Goal: Information Seeking & Learning: Learn about a topic

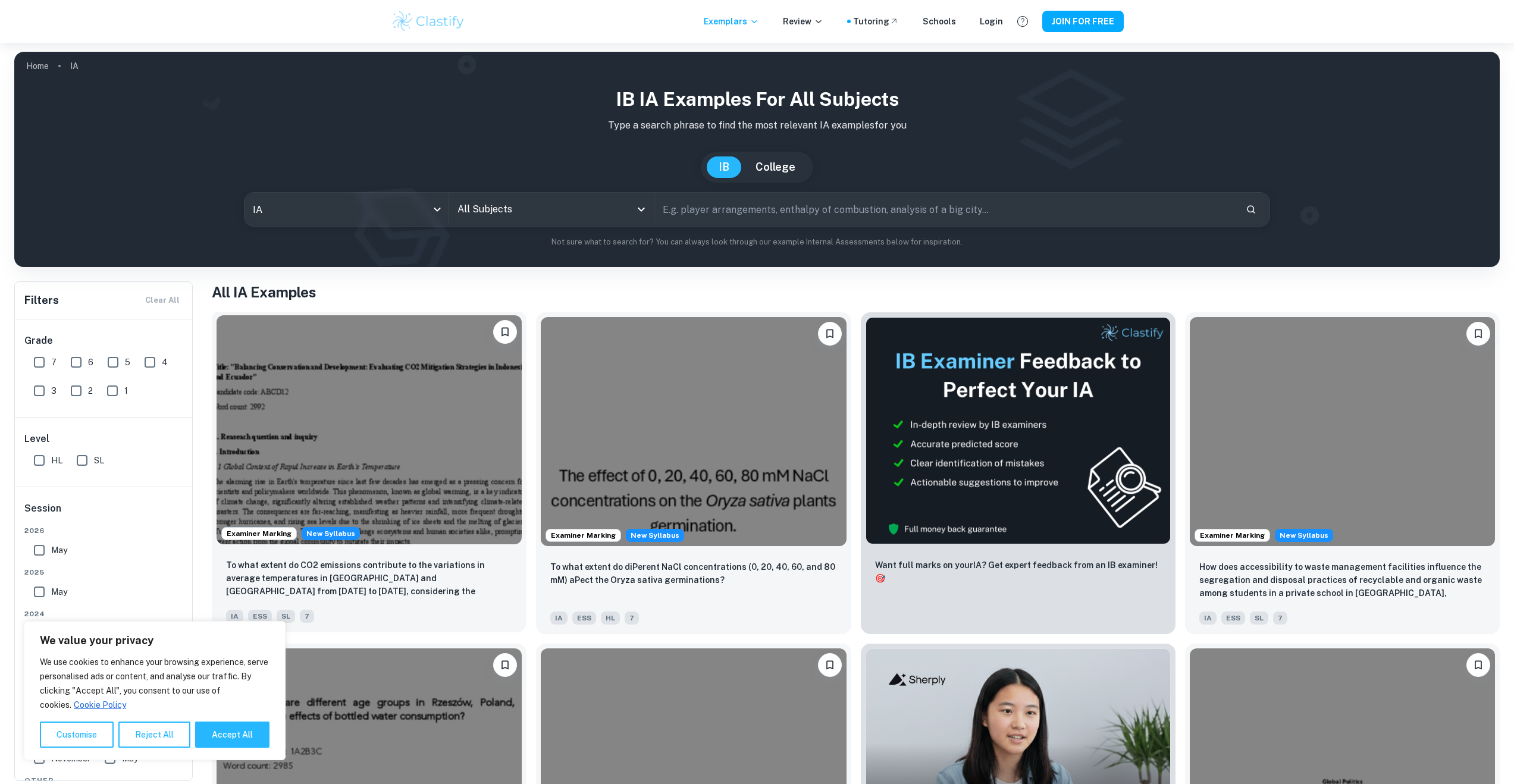
scroll to position [3, 0]
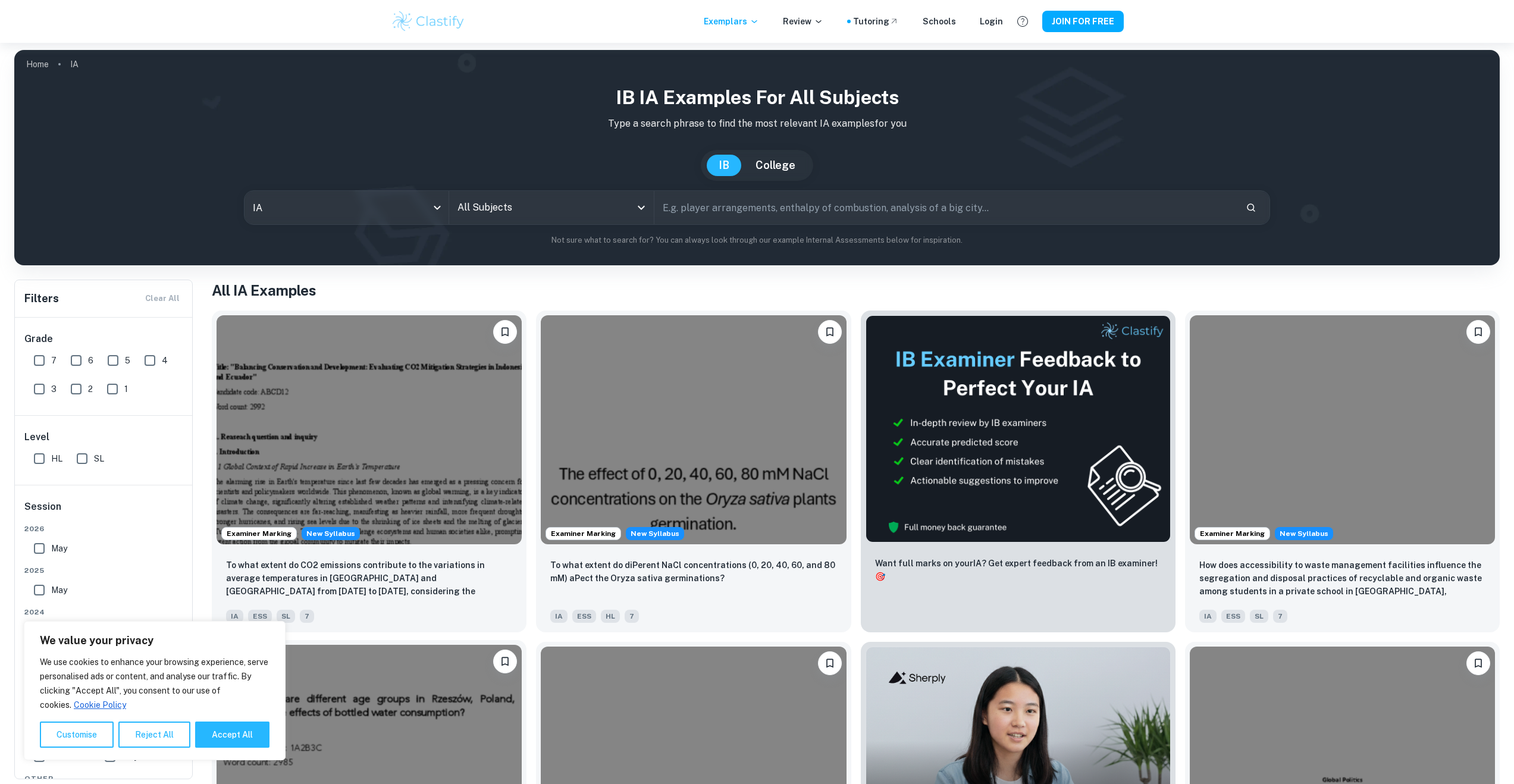
click at [216, 734] on button "Accept All" at bounding box center [232, 734] width 75 height 26
checkbox input "true"
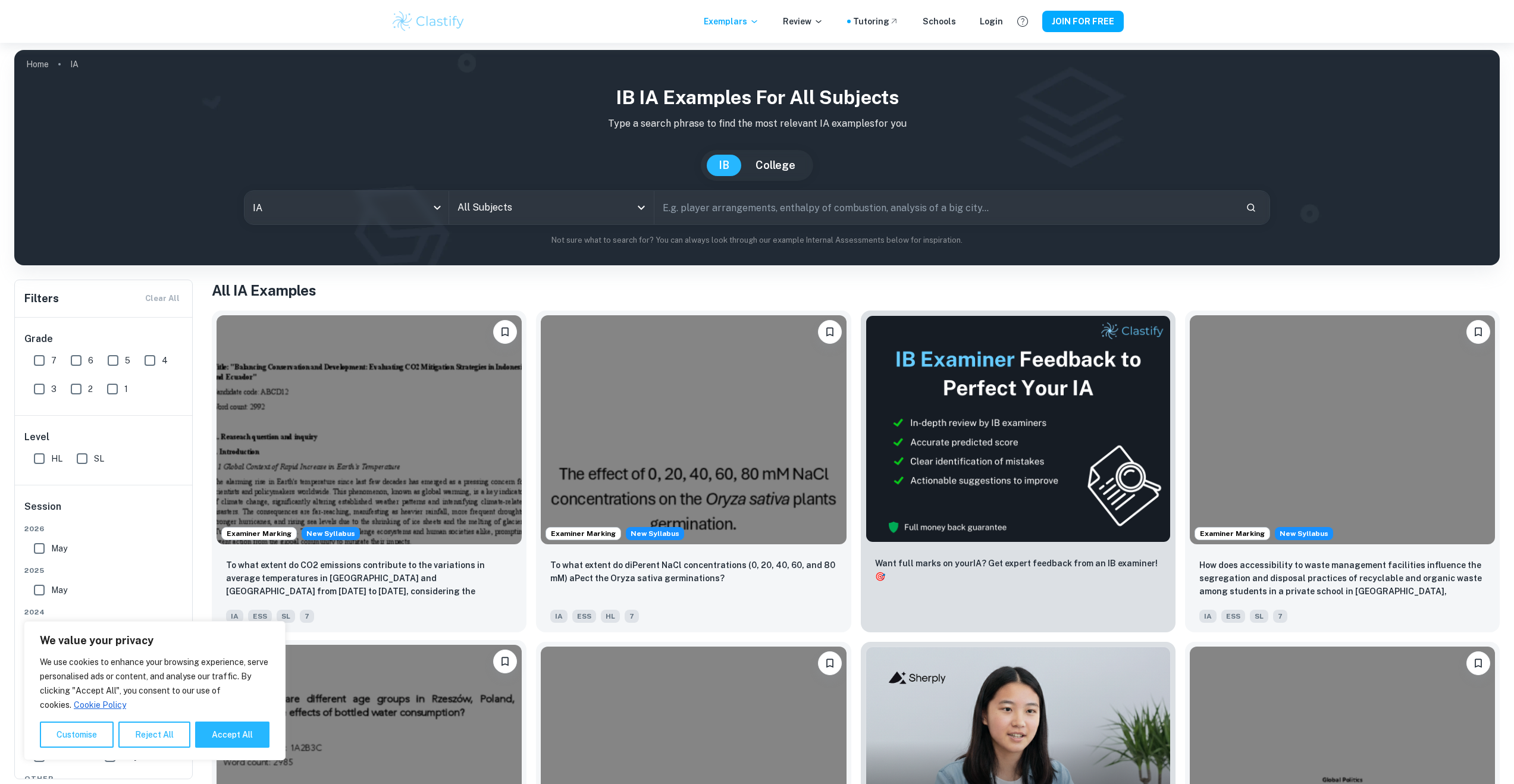
checkbox input "true"
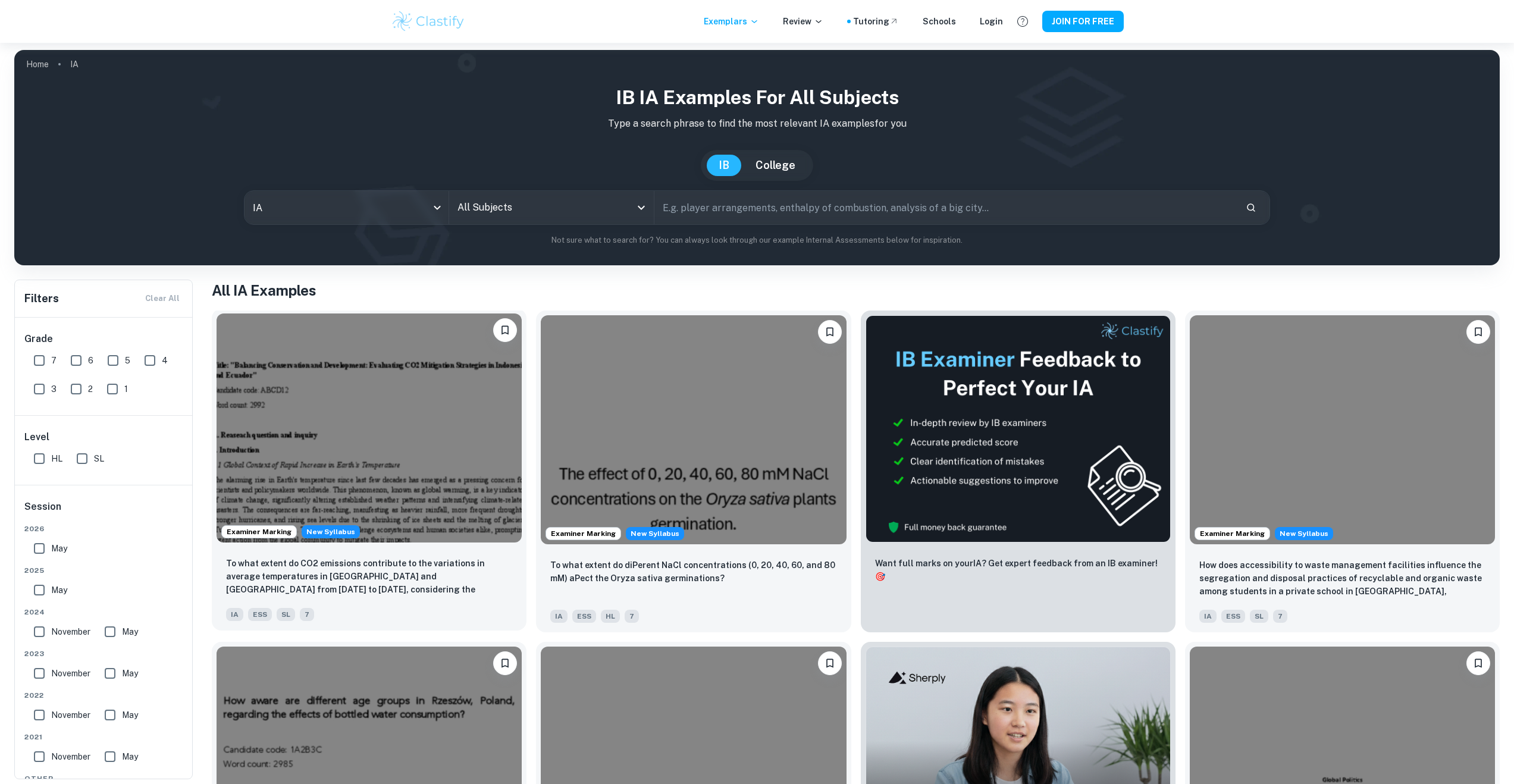
click at [441, 441] on img at bounding box center [369, 428] width 305 height 229
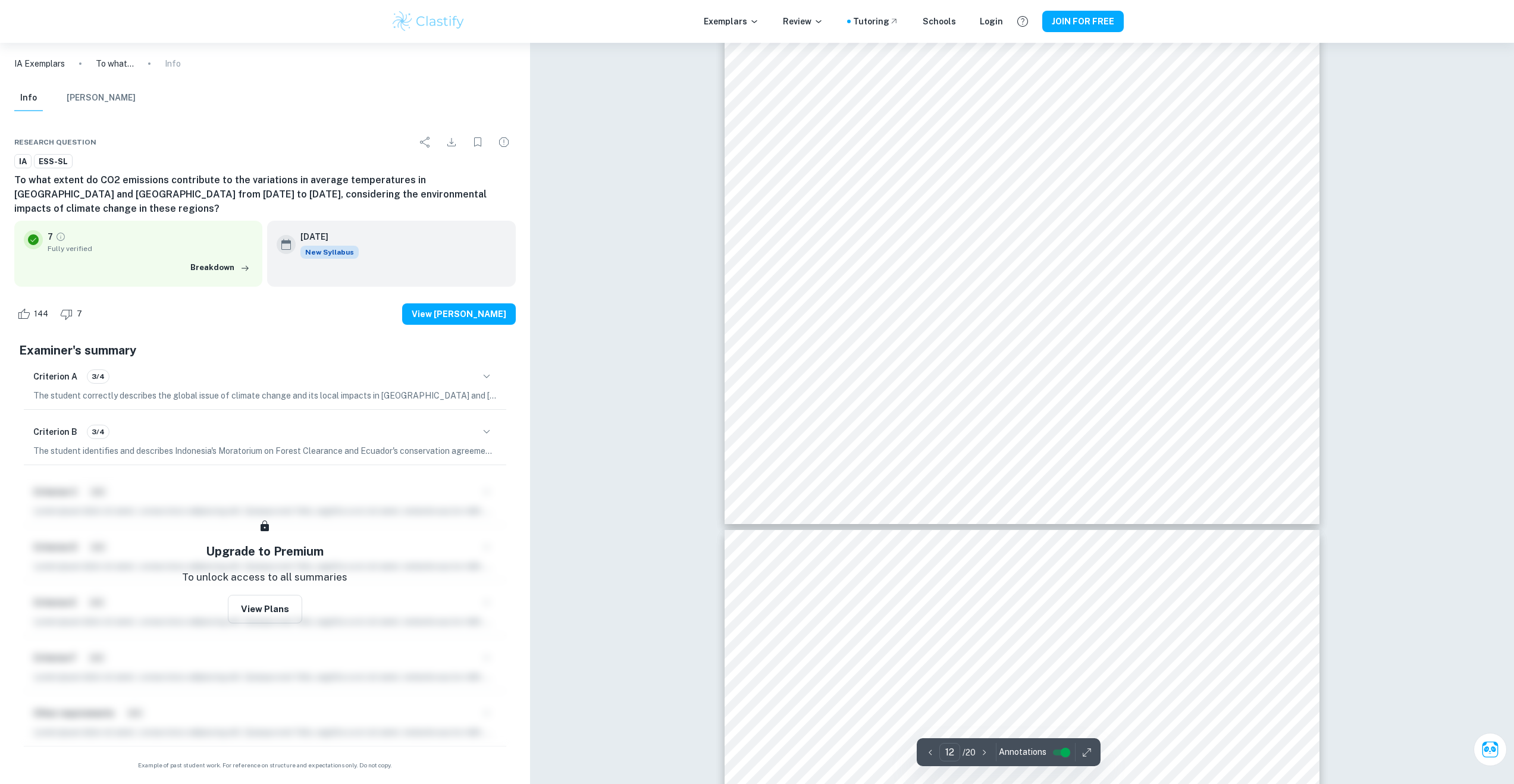
scroll to position [8902, 0]
type input "7"
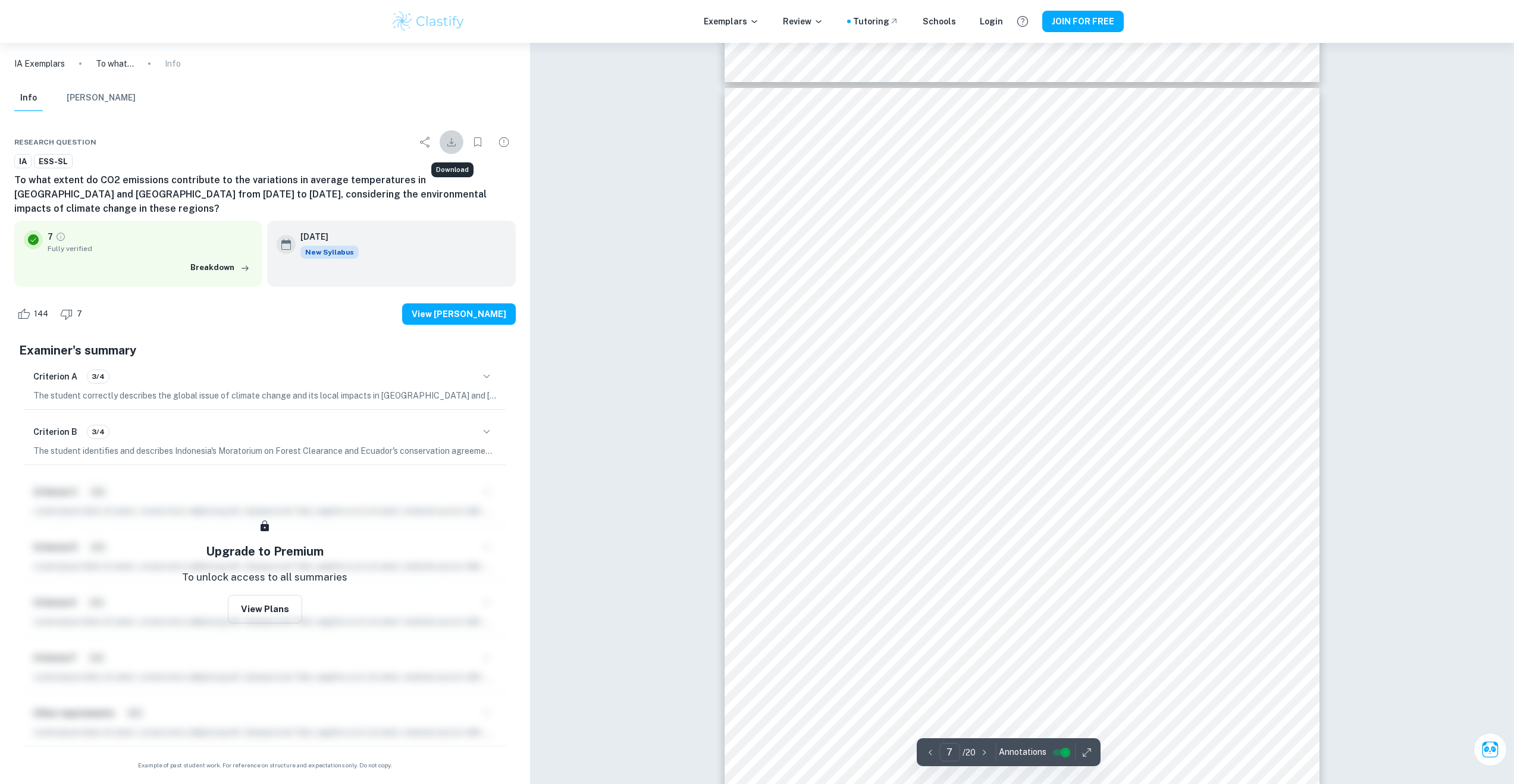
click at [456, 140] on icon "Download" at bounding box center [452, 142] width 14 height 14
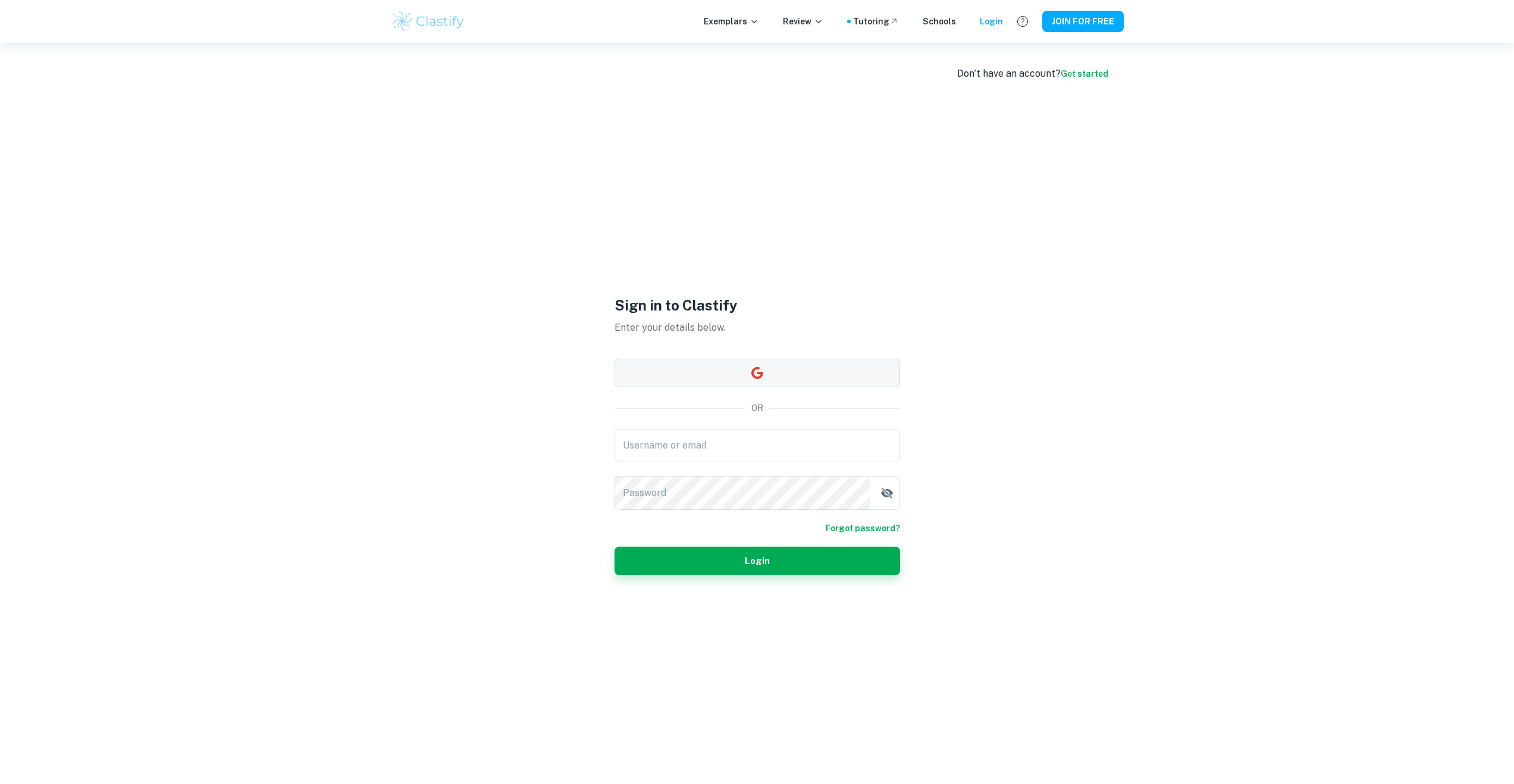
click at [783, 375] on button "button" at bounding box center [758, 373] width 286 height 29
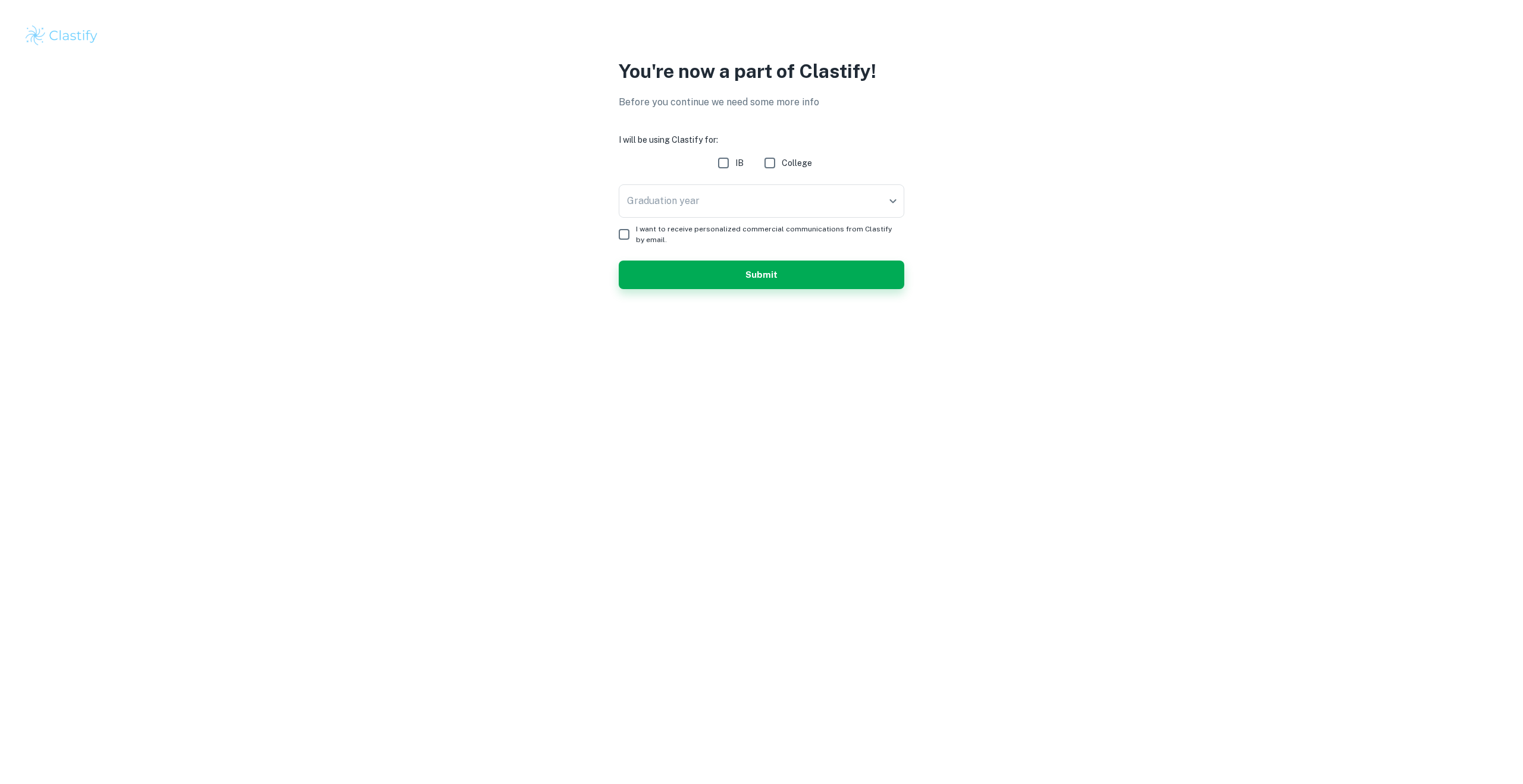
click at [723, 156] on input "IB" at bounding box center [723, 163] width 24 height 24
checkbox input "true"
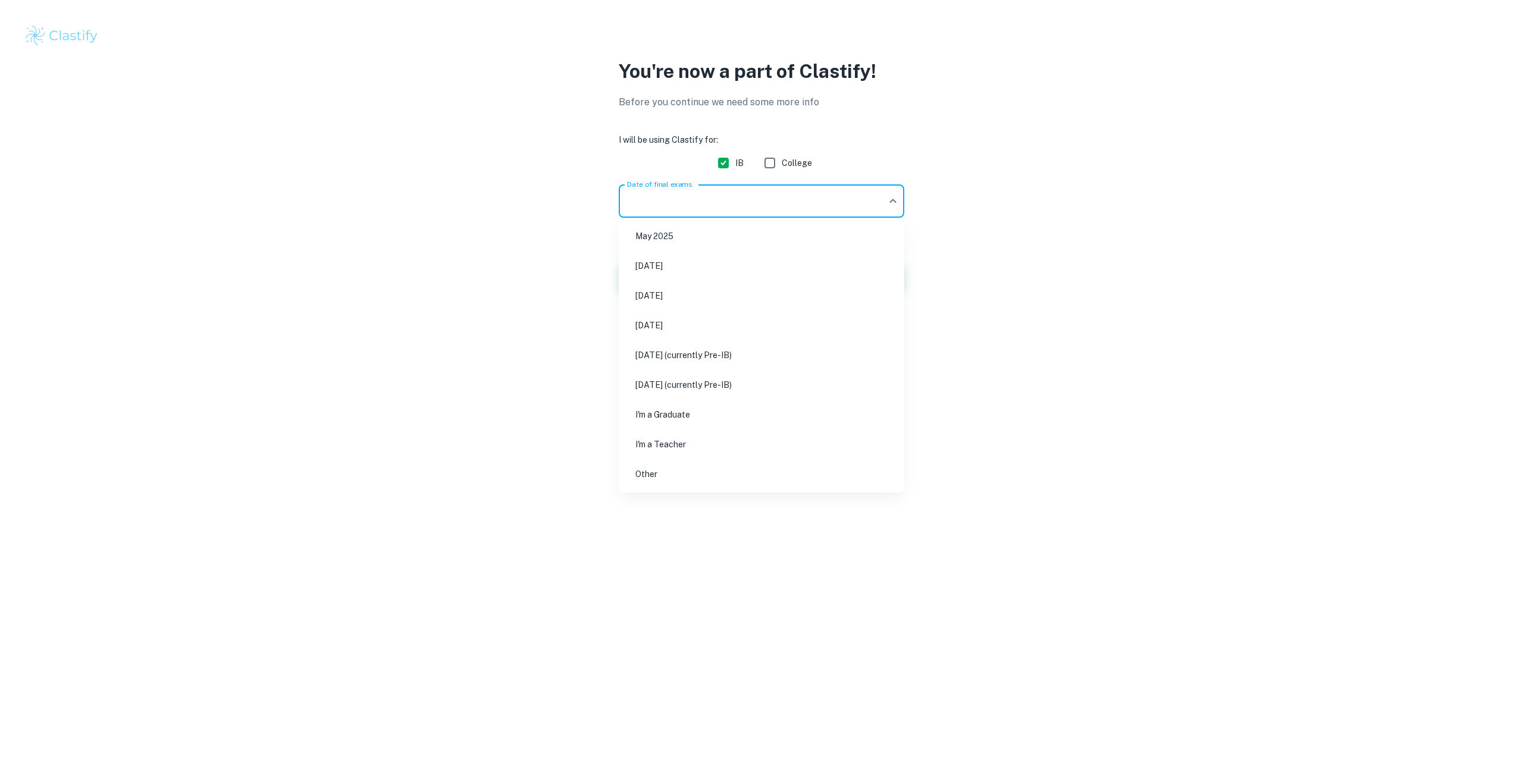
click at [665, 208] on body "We value your privacy We use cookies to enhance your browsing experience, serve…" at bounding box center [762, 392] width 1523 height 784
click at [698, 294] on li "[DATE]" at bounding box center [762, 295] width 276 height 27
type input "M26"
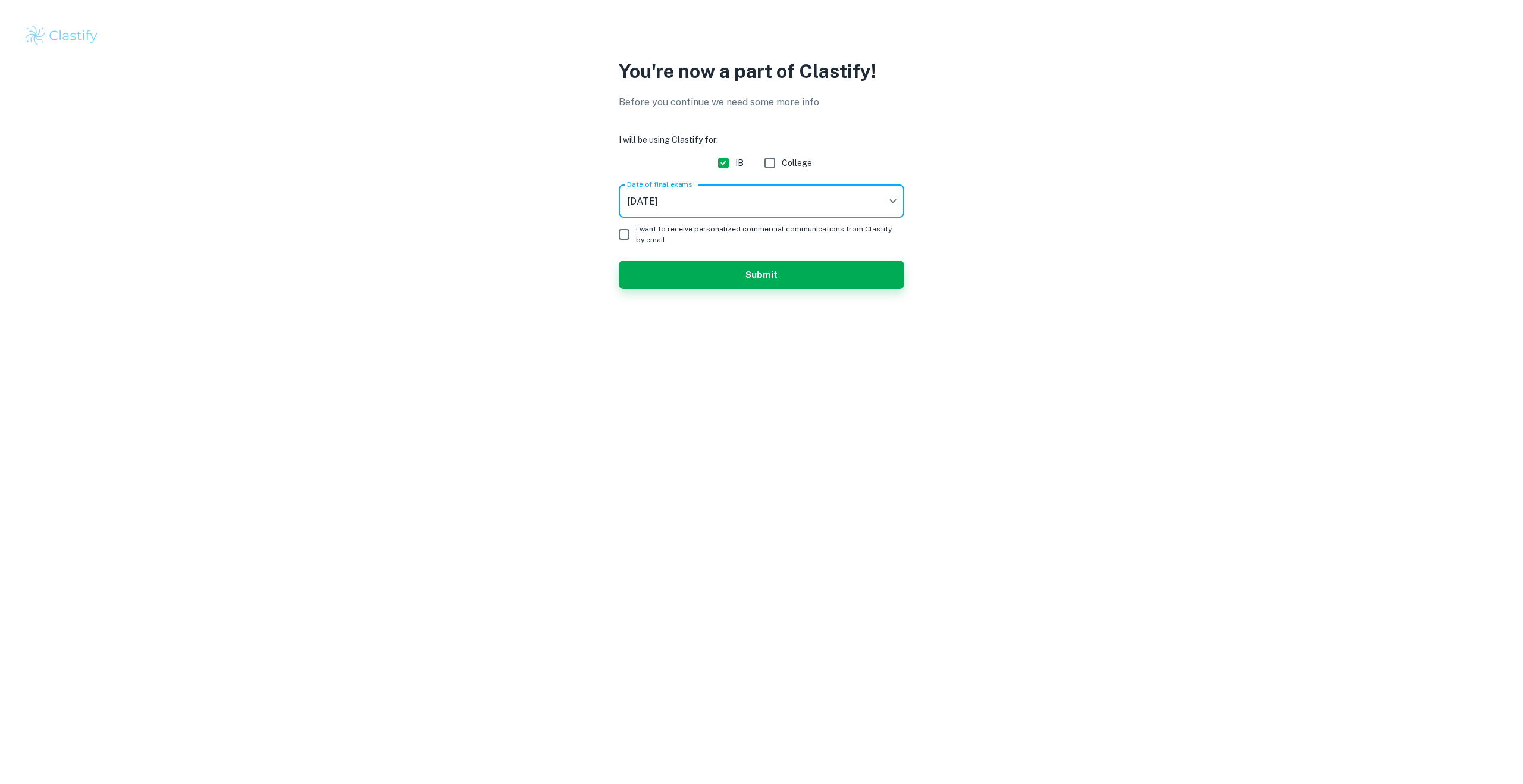
click at [629, 238] on input "I want to receive personalized commercial communications from Clastify by email." at bounding box center [624, 234] width 24 height 24
click at [620, 231] on input "I want to receive personalized commercial communications from Clastify by email." at bounding box center [624, 234] width 24 height 24
checkbox input "false"
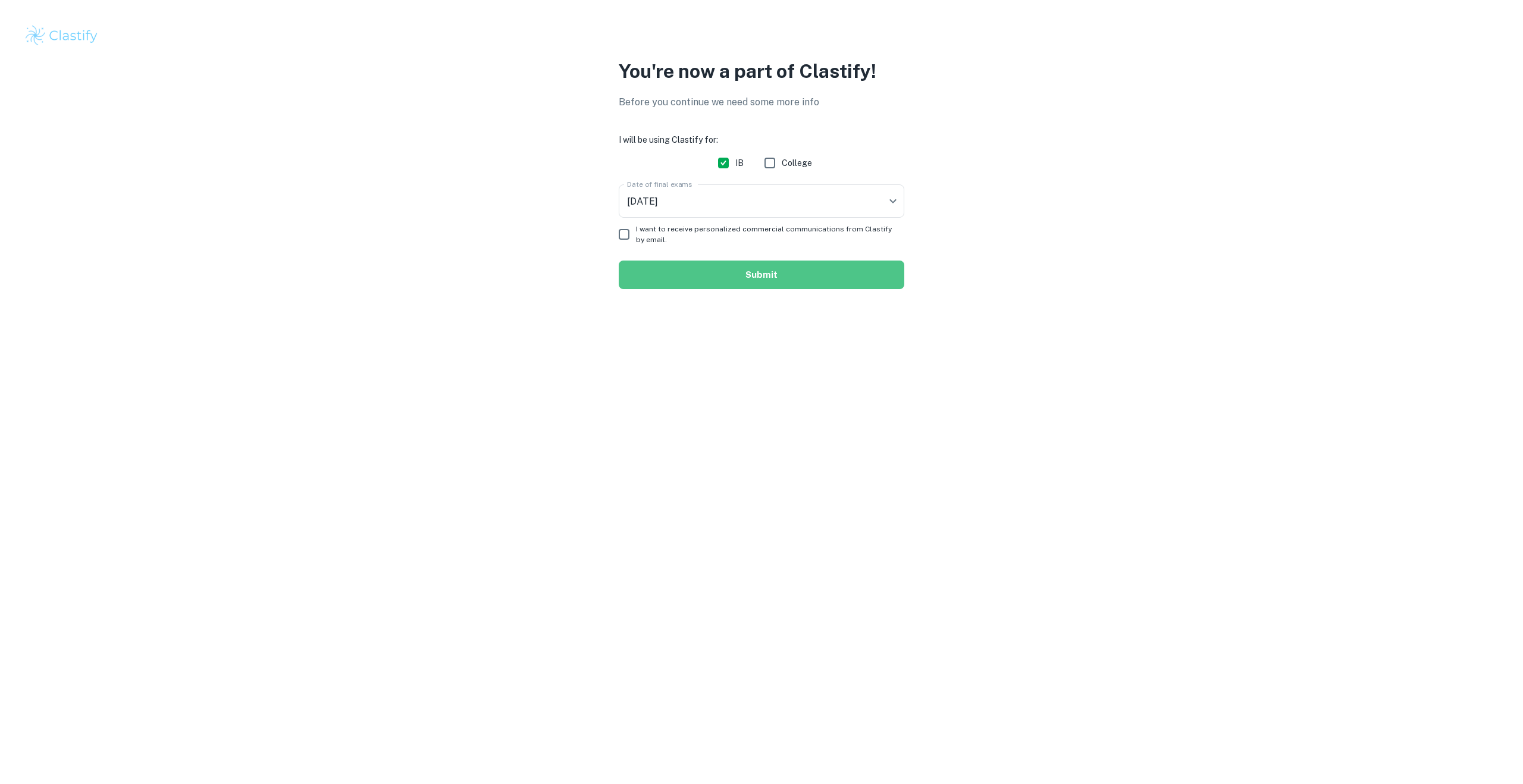
click at [692, 267] on button "Submit" at bounding box center [762, 275] width 286 height 29
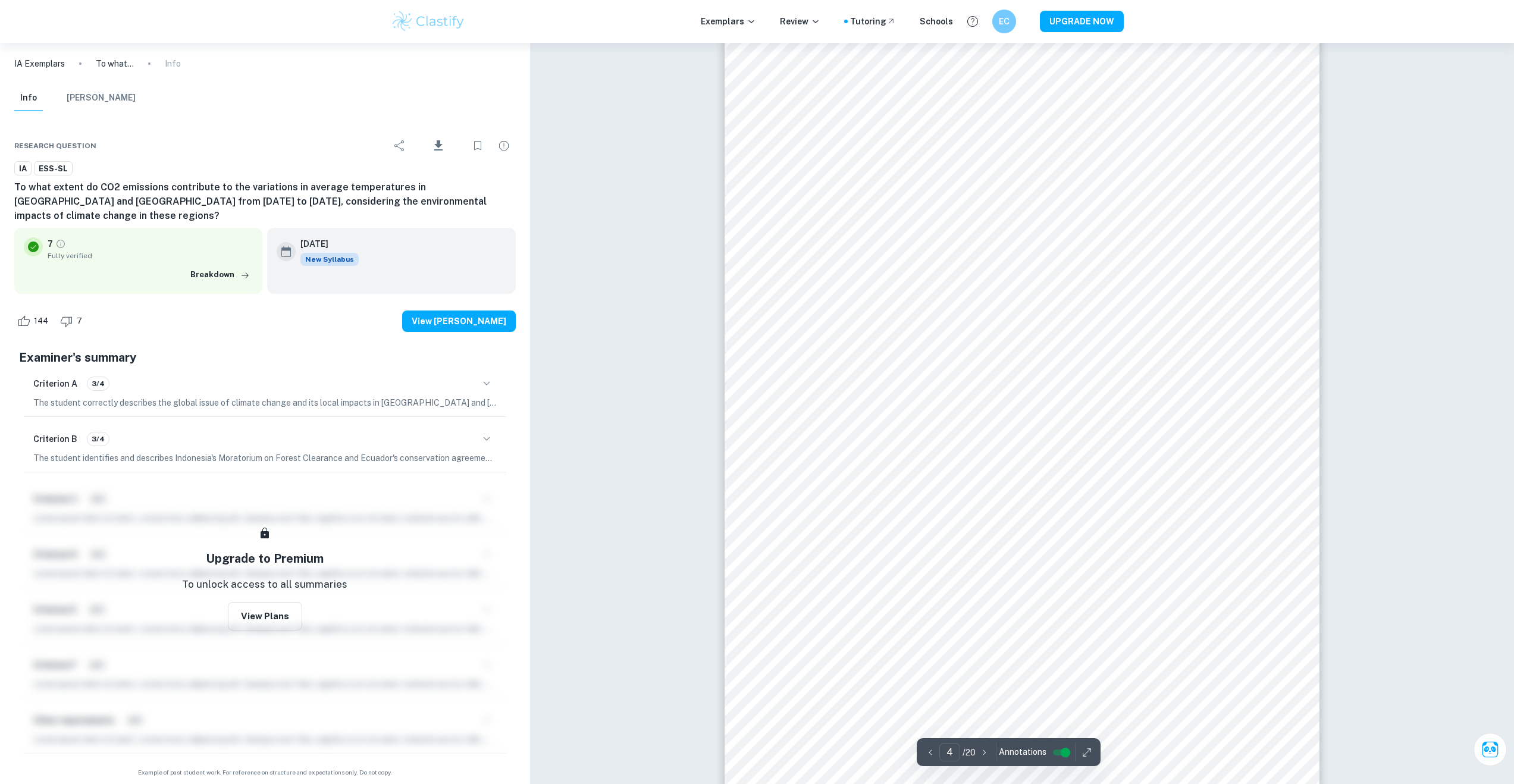
type input "3"
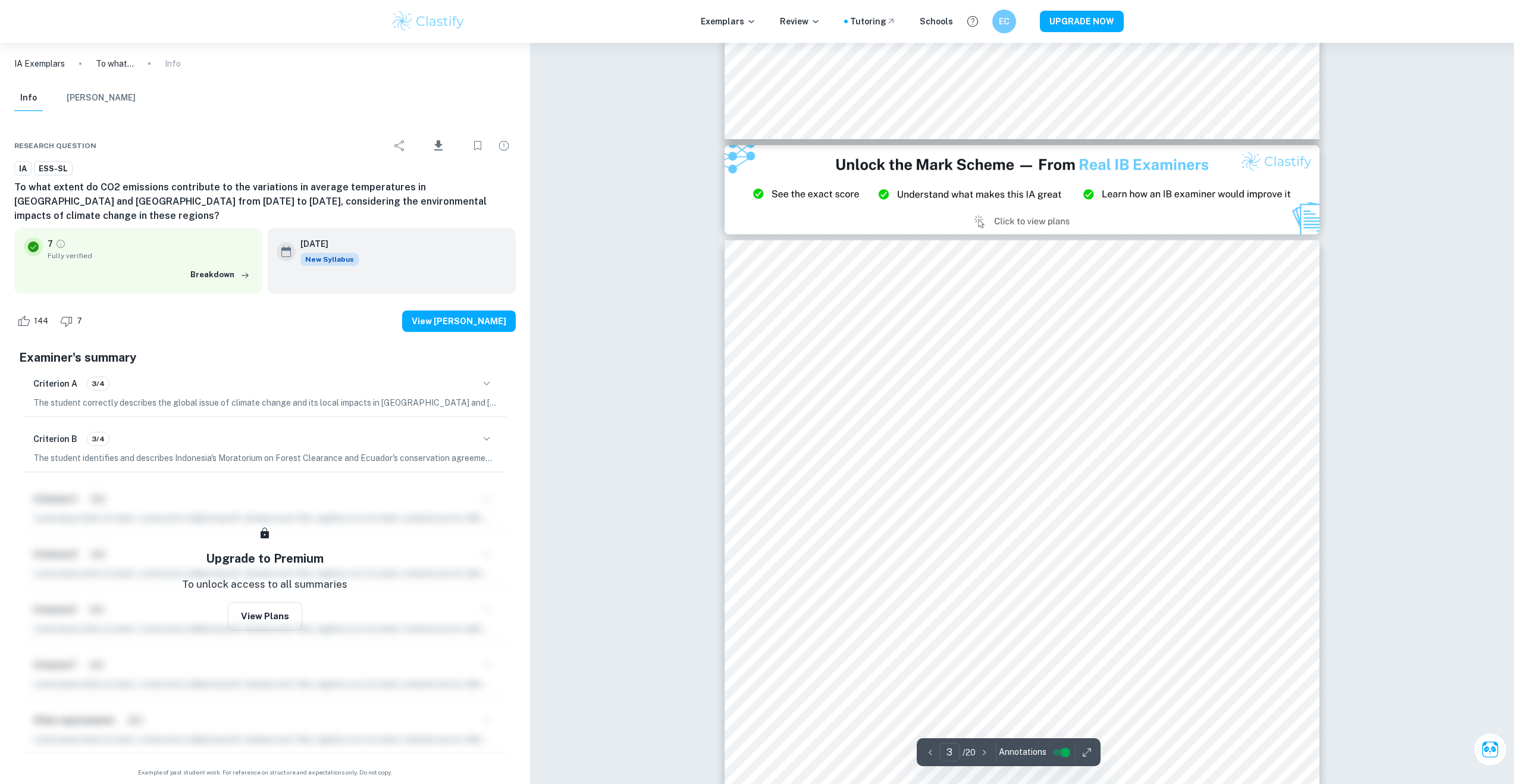
scroll to position [1534, 0]
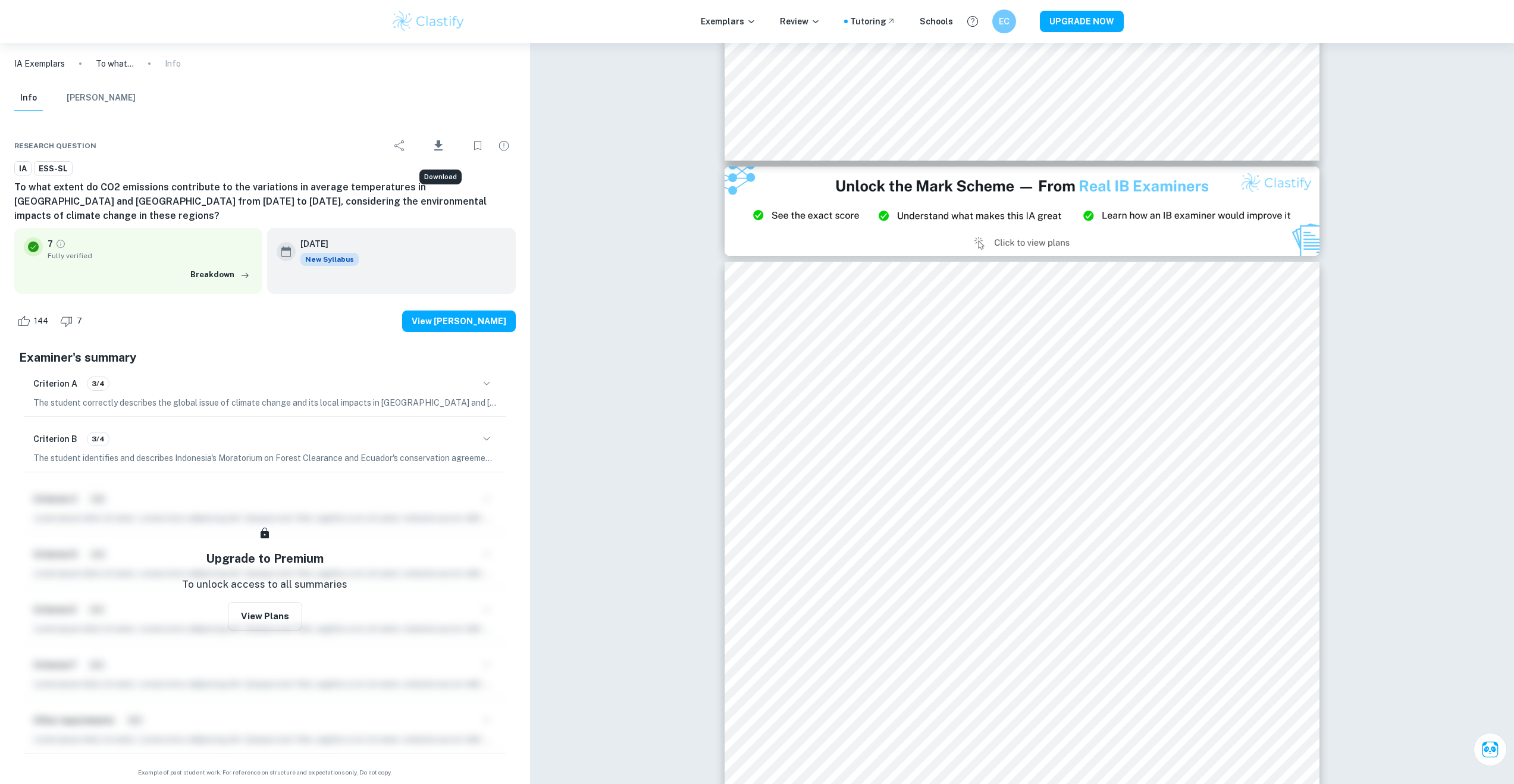
click at [440, 151] on icon "Download" at bounding box center [438, 145] width 14 height 14
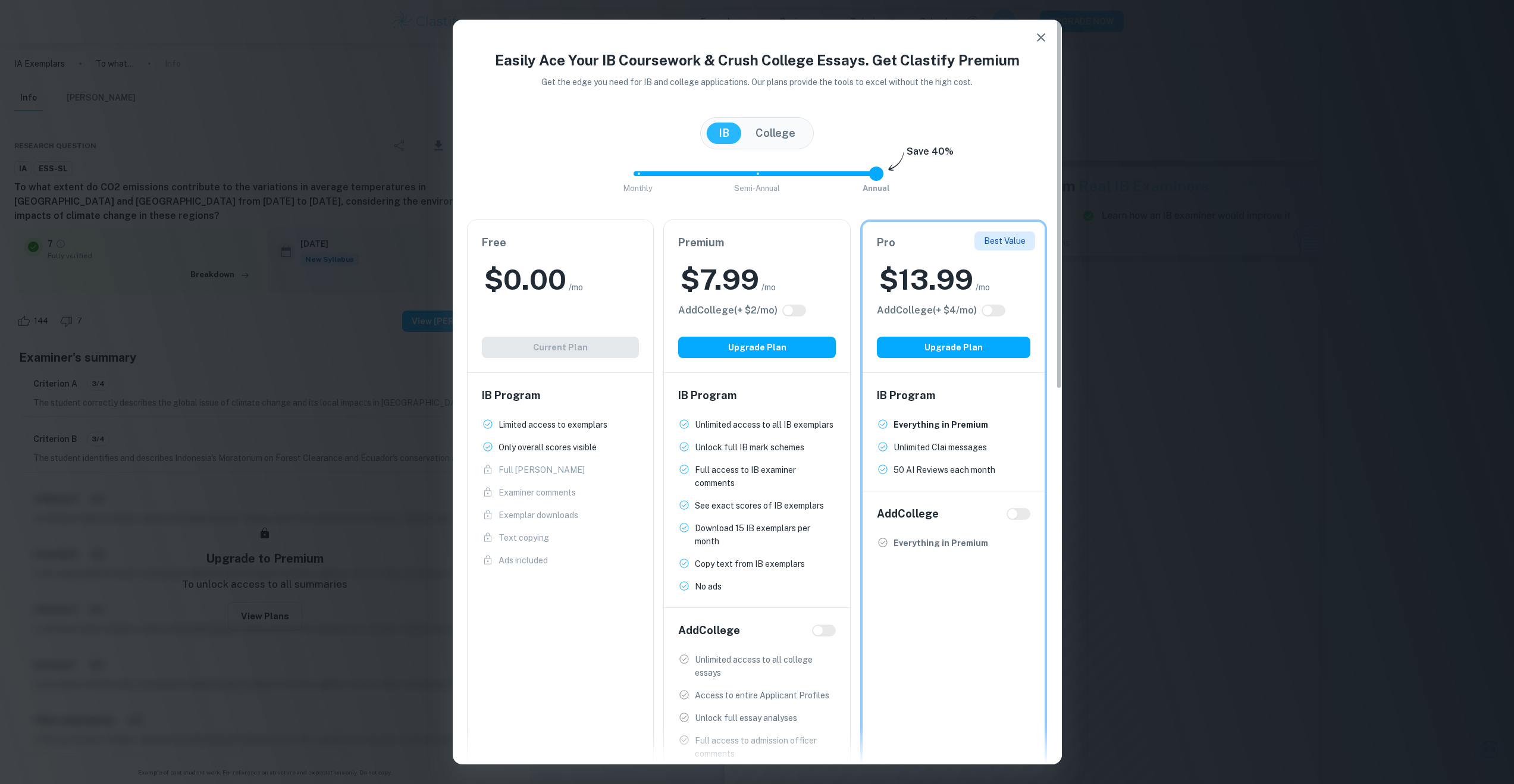
click at [802, 313] on input "checkbox" at bounding box center [788, 310] width 29 height 10
checkbox input "true"
click at [802, 313] on input "checkbox" at bounding box center [800, 310] width 29 height 10
checkbox input "false"
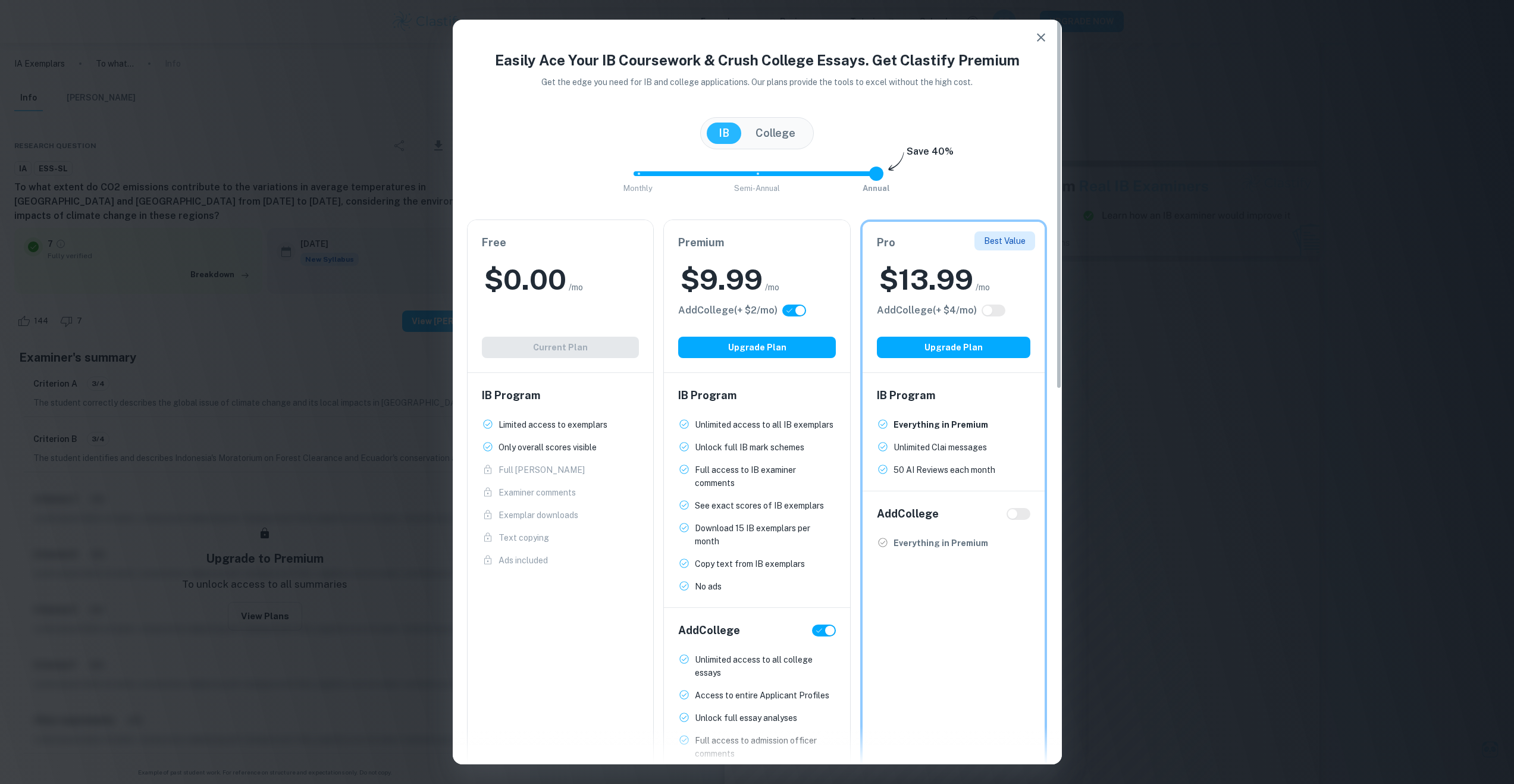
checkbox input "false"
click at [802, 313] on input "checkbox" at bounding box center [788, 310] width 29 height 10
checkbox input "true"
click at [802, 313] on input "checkbox" at bounding box center [800, 310] width 29 height 10
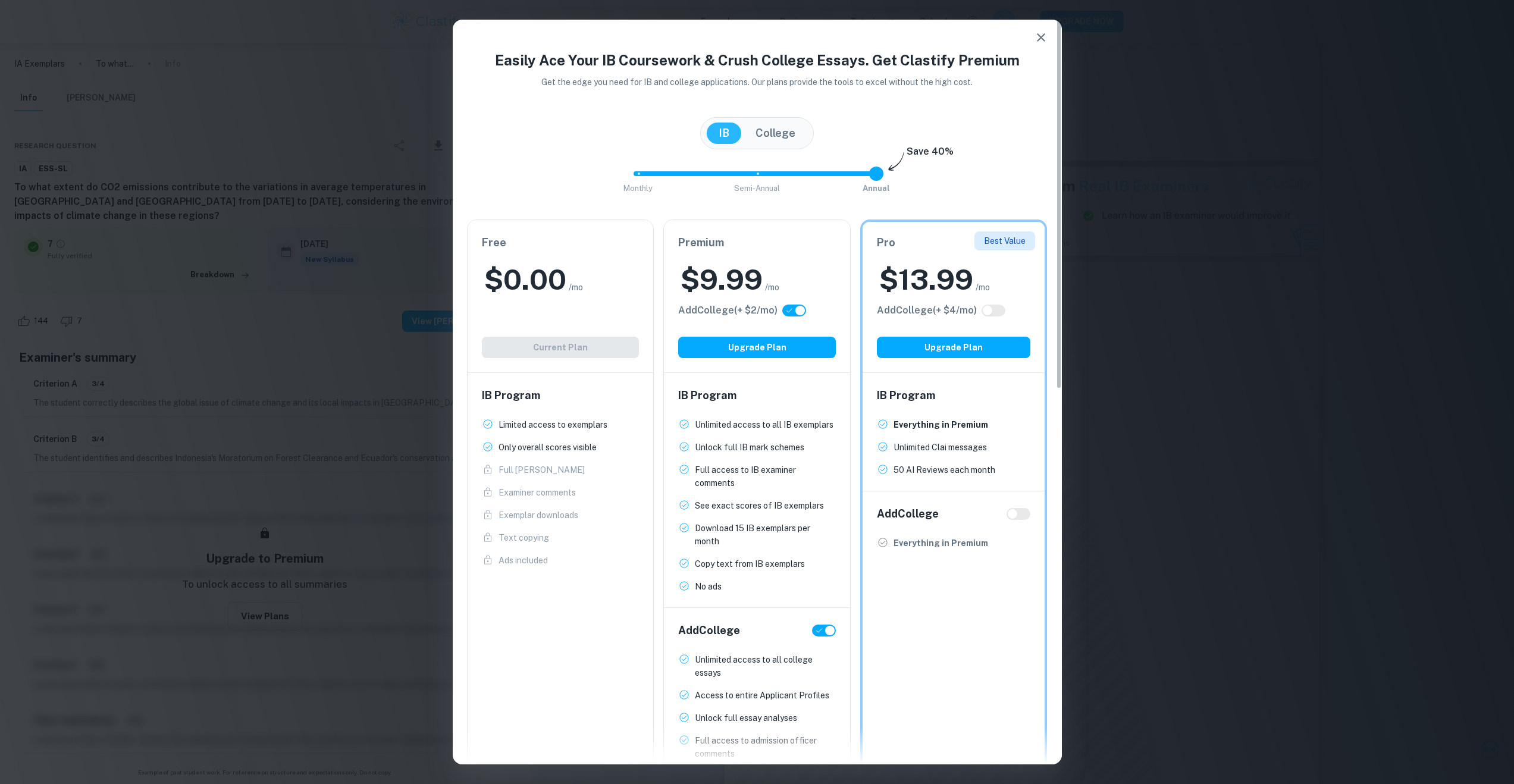
checkbox input "false"
click at [781, 140] on button "College" at bounding box center [775, 133] width 64 height 22
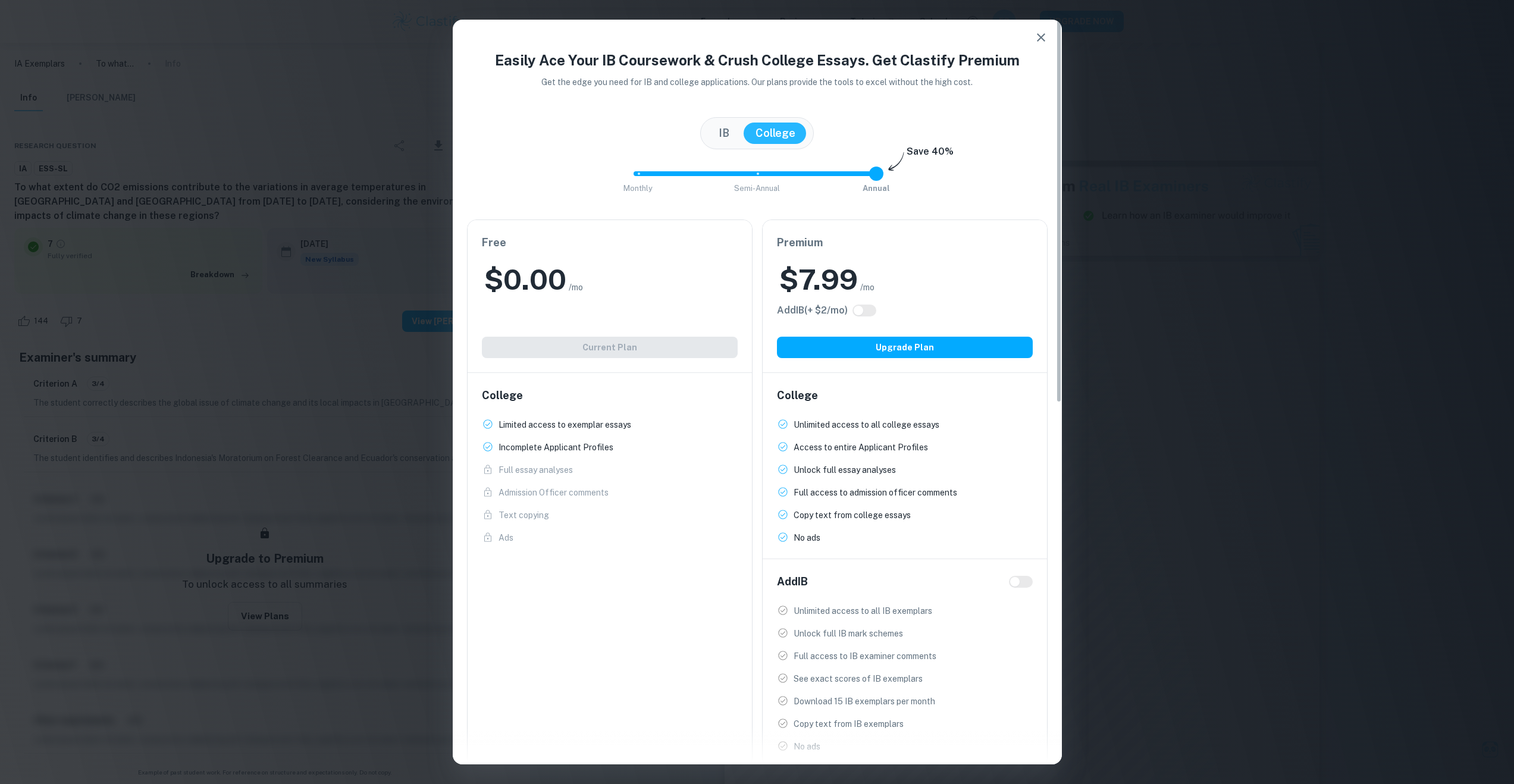
click at [721, 135] on button "IB" at bounding box center [724, 133] width 34 height 22
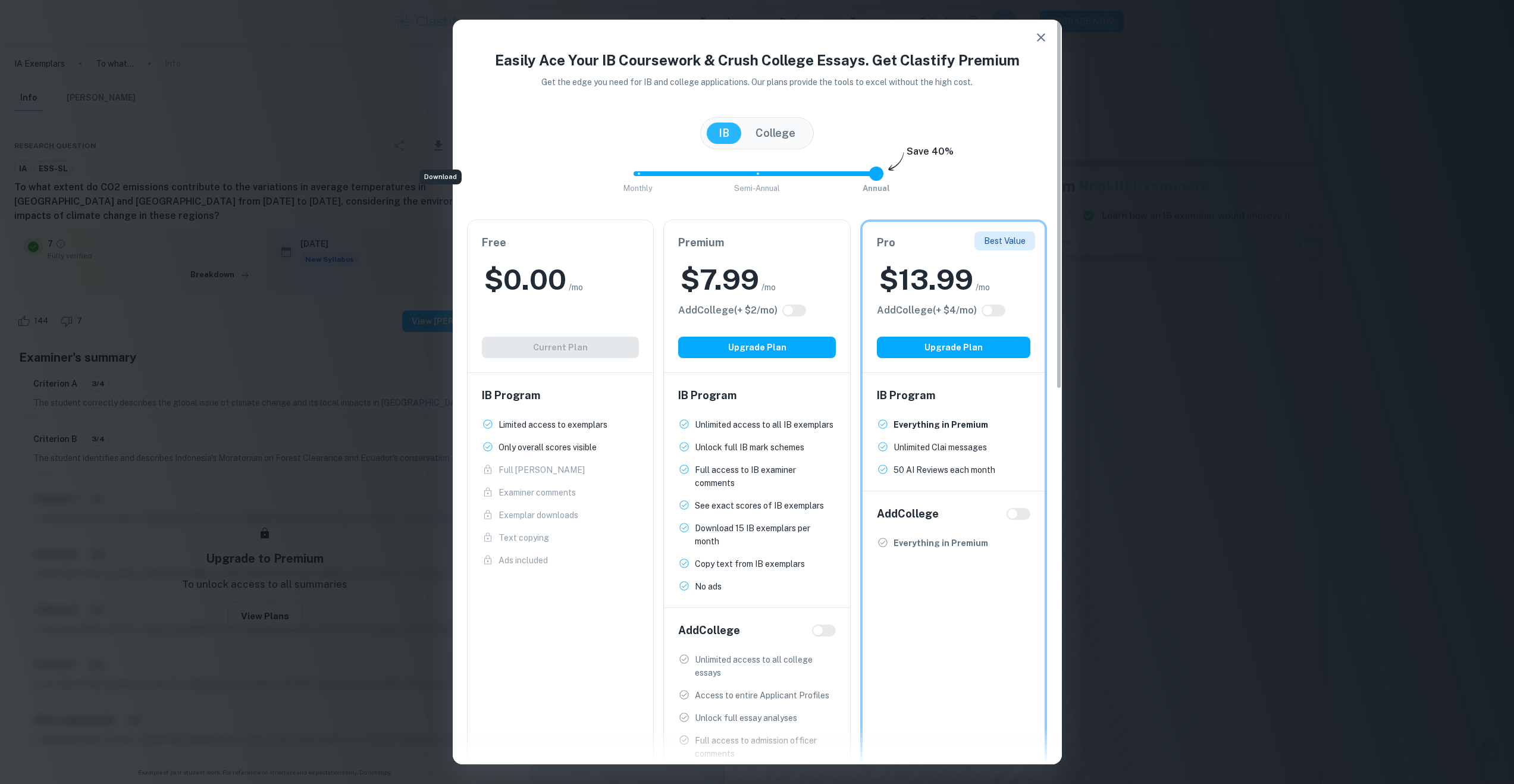
click at [765, 171] on span at bounding box center [753, 173] width 238 height 4
click at [665, 165] on span "Monthly Semi-Annual Annual" at bounding box center [757, 174] width 238 height 20
click at [735, 177] on span "Monthly Semi-Annual Annual" at bounding box center [757, 174] width 238 height 20
drag, startPoint x: 848, startPoint y: 172, endPoint x: 797, endPoint y: 172, distance: 51.0
click at [848, 172] on span "Monthly Semi-Annual Annual" at bounding box center [757, 174] width 238 height 20
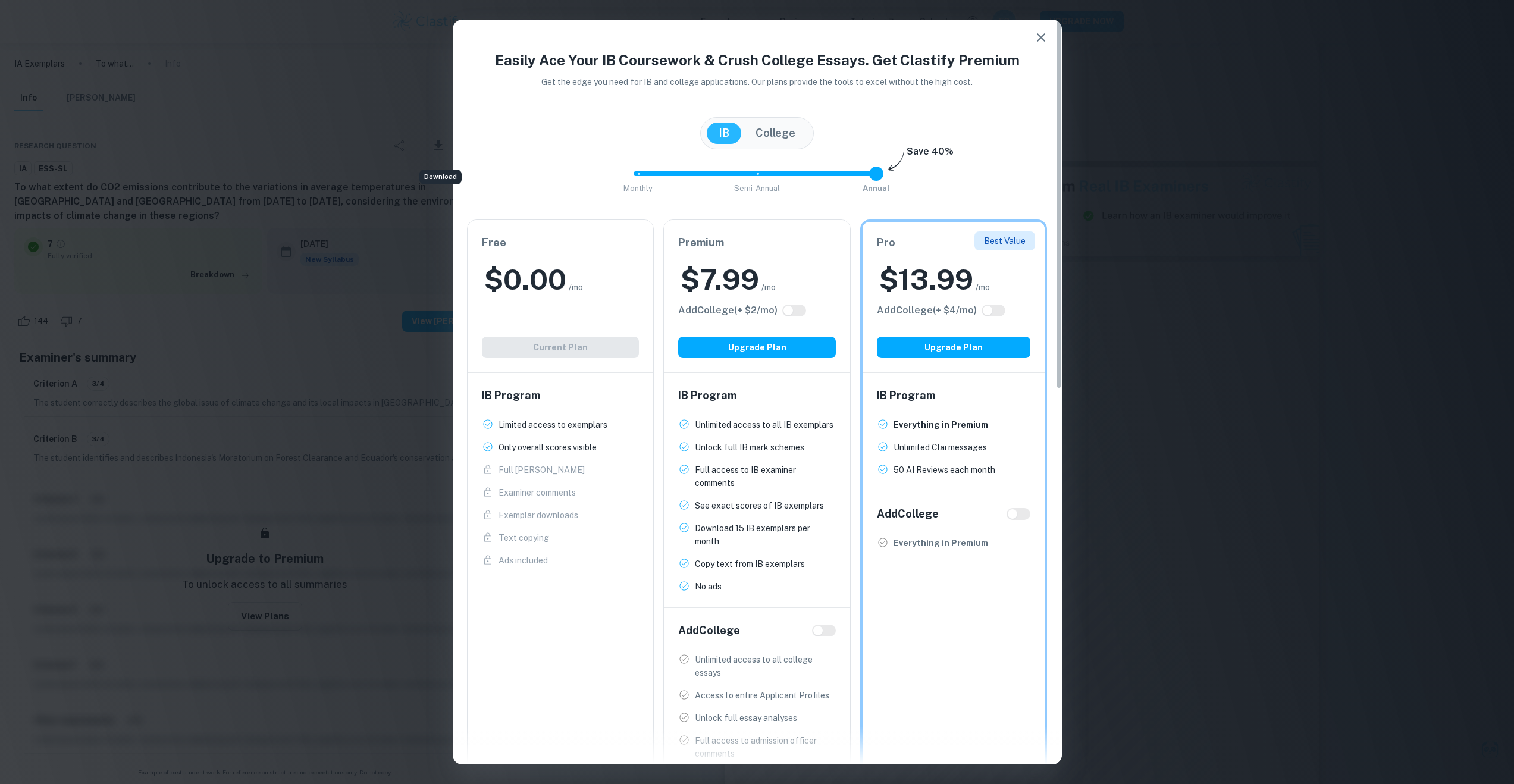
type input "0"
click at [657, 171] on span "Monthly Semi-Annual Annual" at bounding box center [757, 174] width 238 height 20
click at [1041, 43] on icon "button" at bounding box center [1041, 38] width 14 height 14
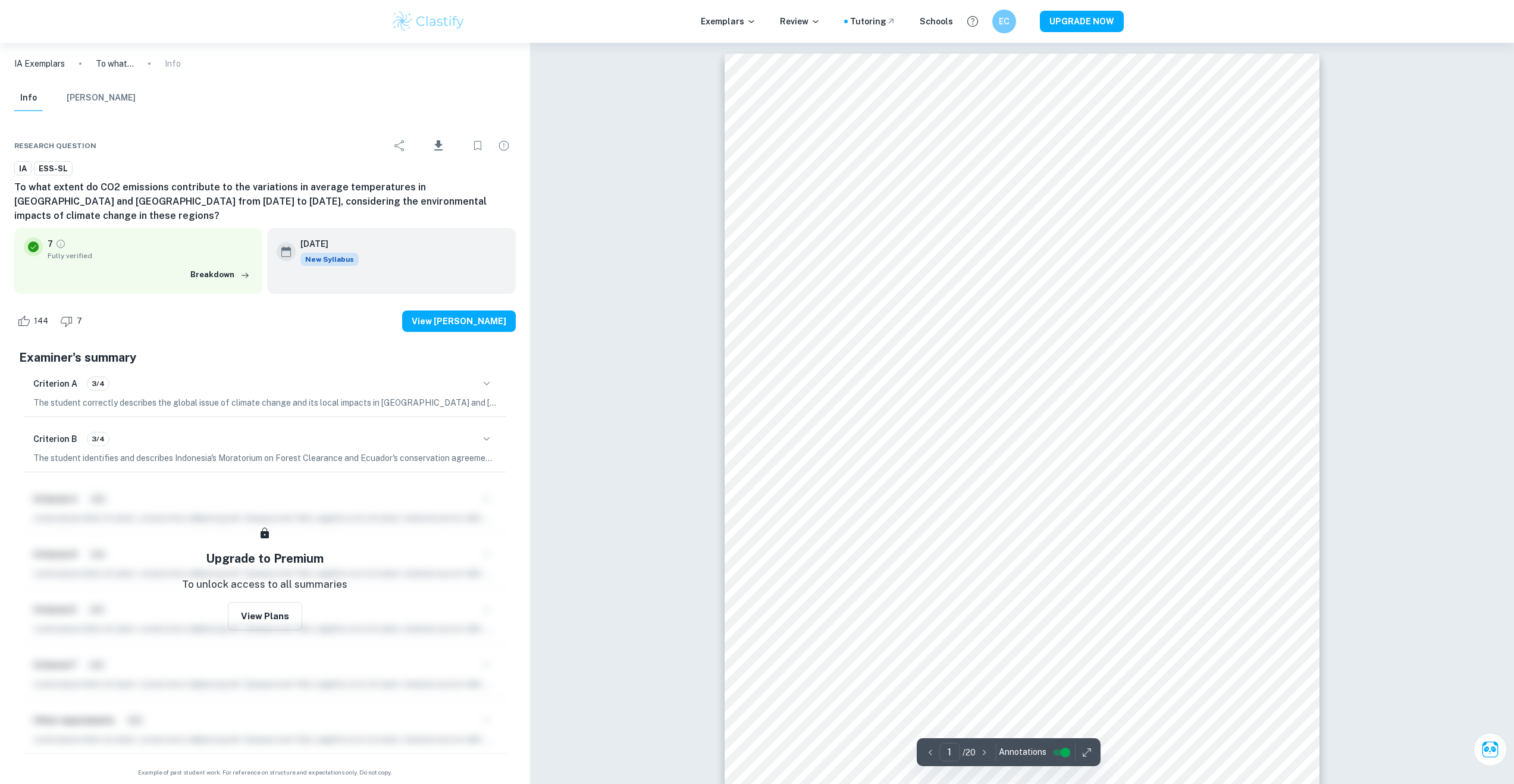
scroll to position [0, 0]
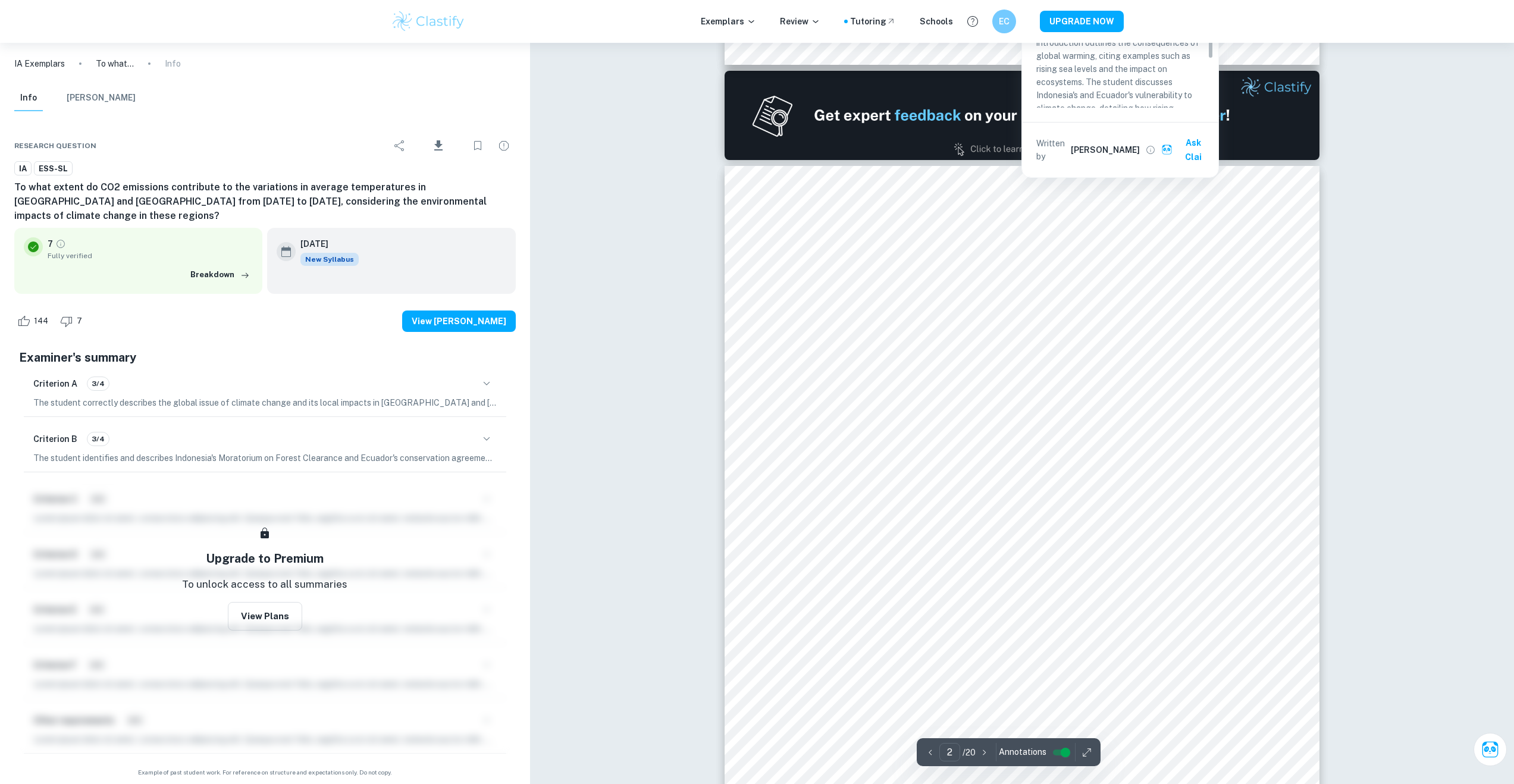
scroll to position [757, 0]
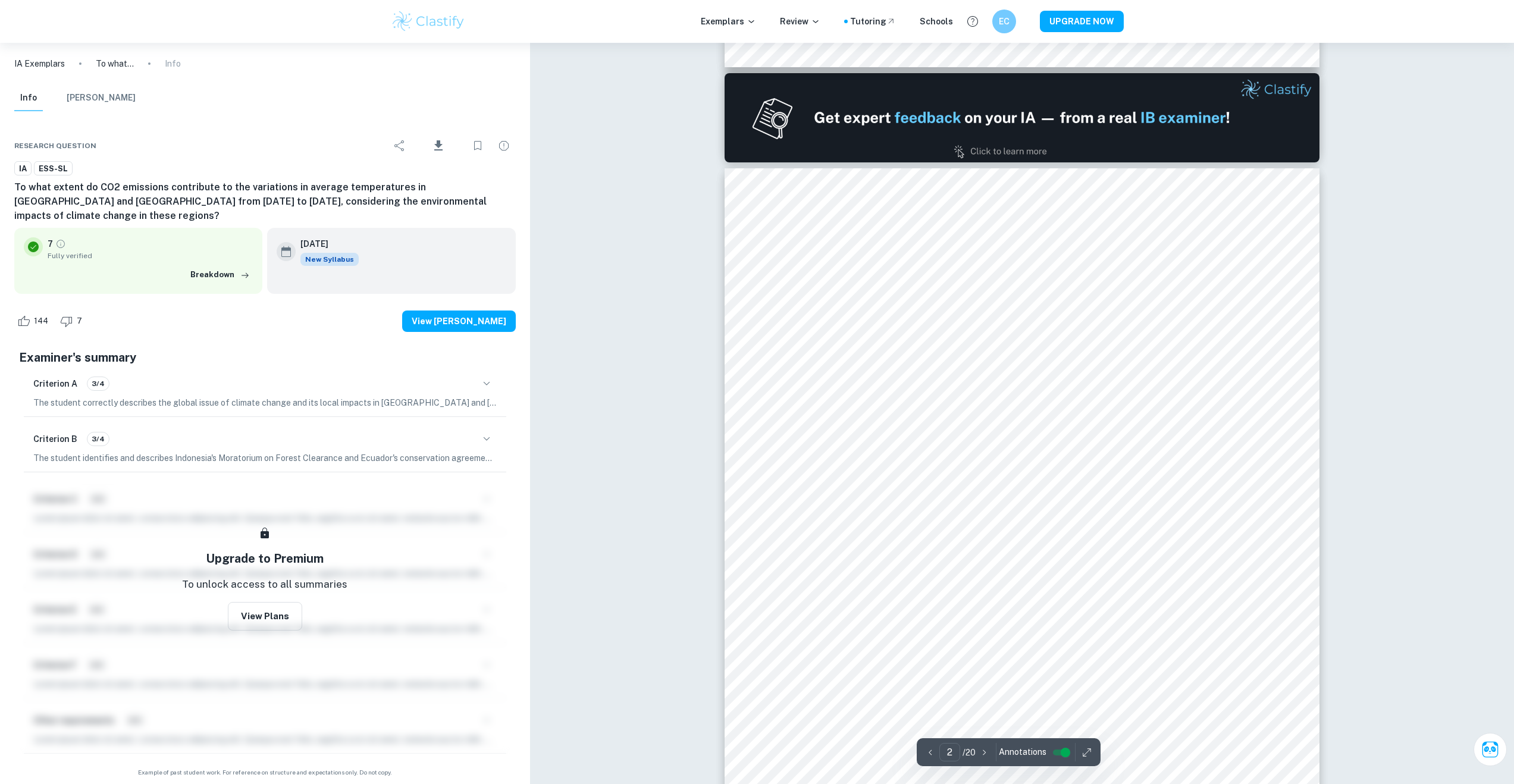
type input "1"
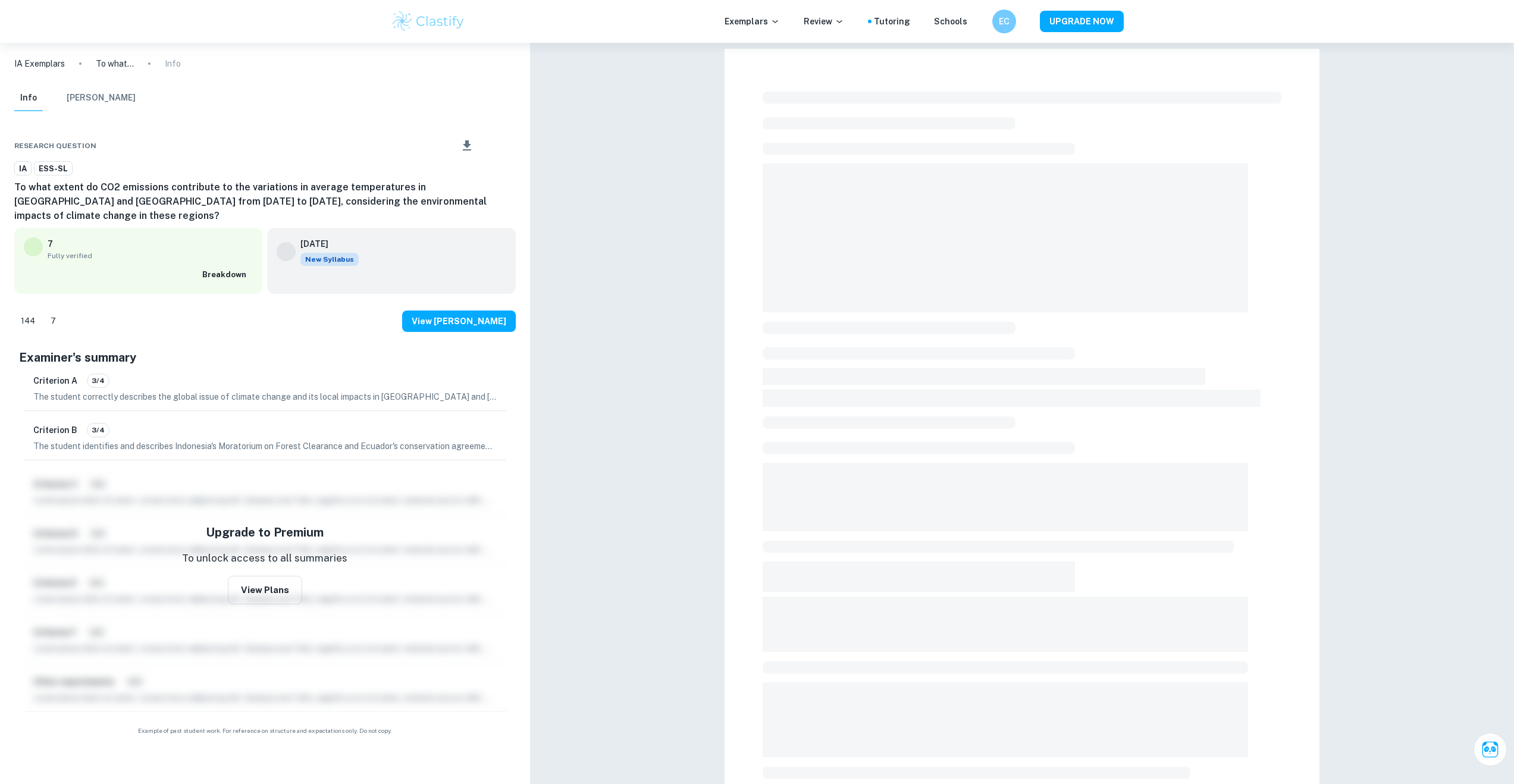
click at [418, 27] on img at bounding box center [429, 21] width 75 height 24
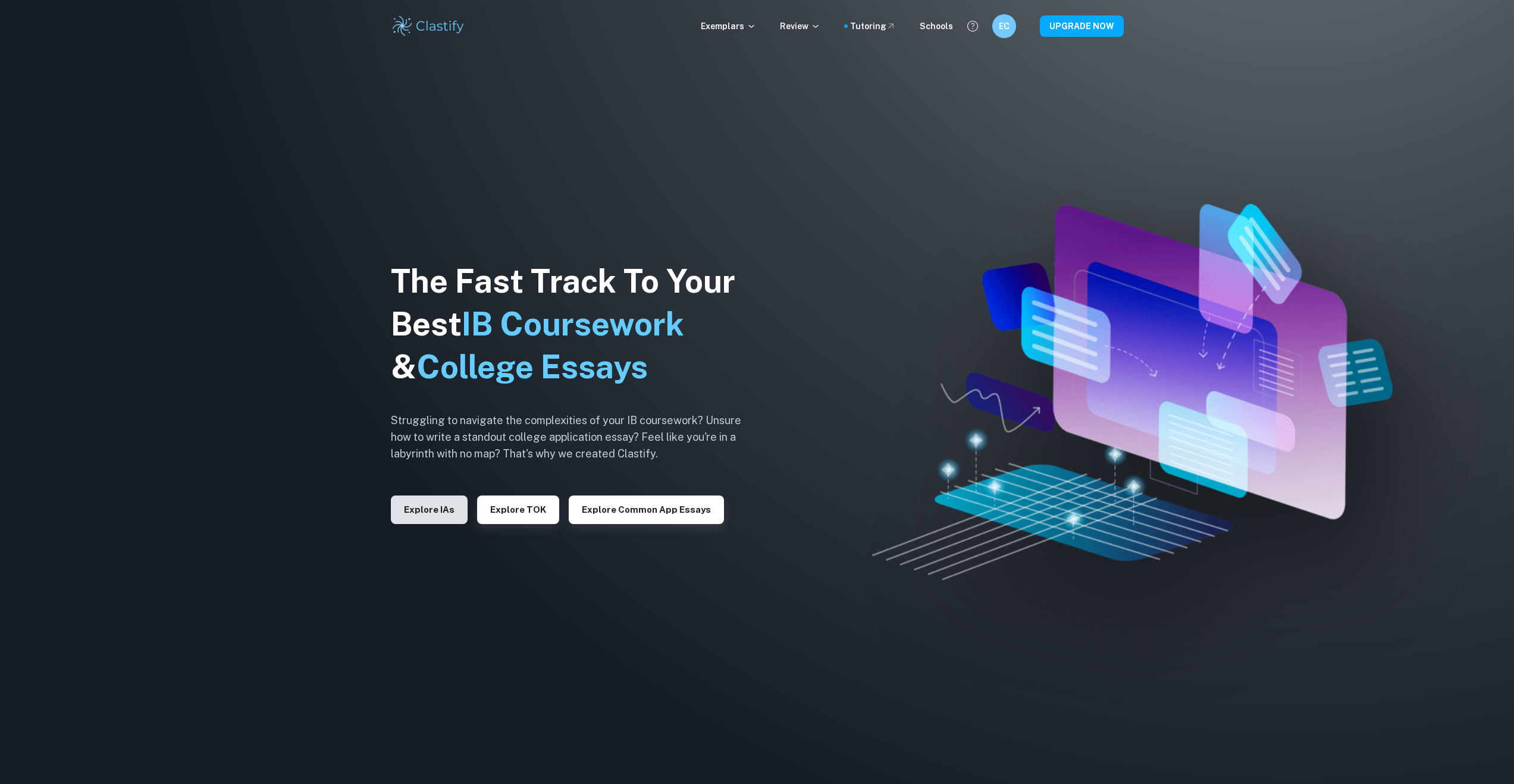
click at [445, 508] on button "Explore IAs" at bounding box center [429, 509] width 77 height 29
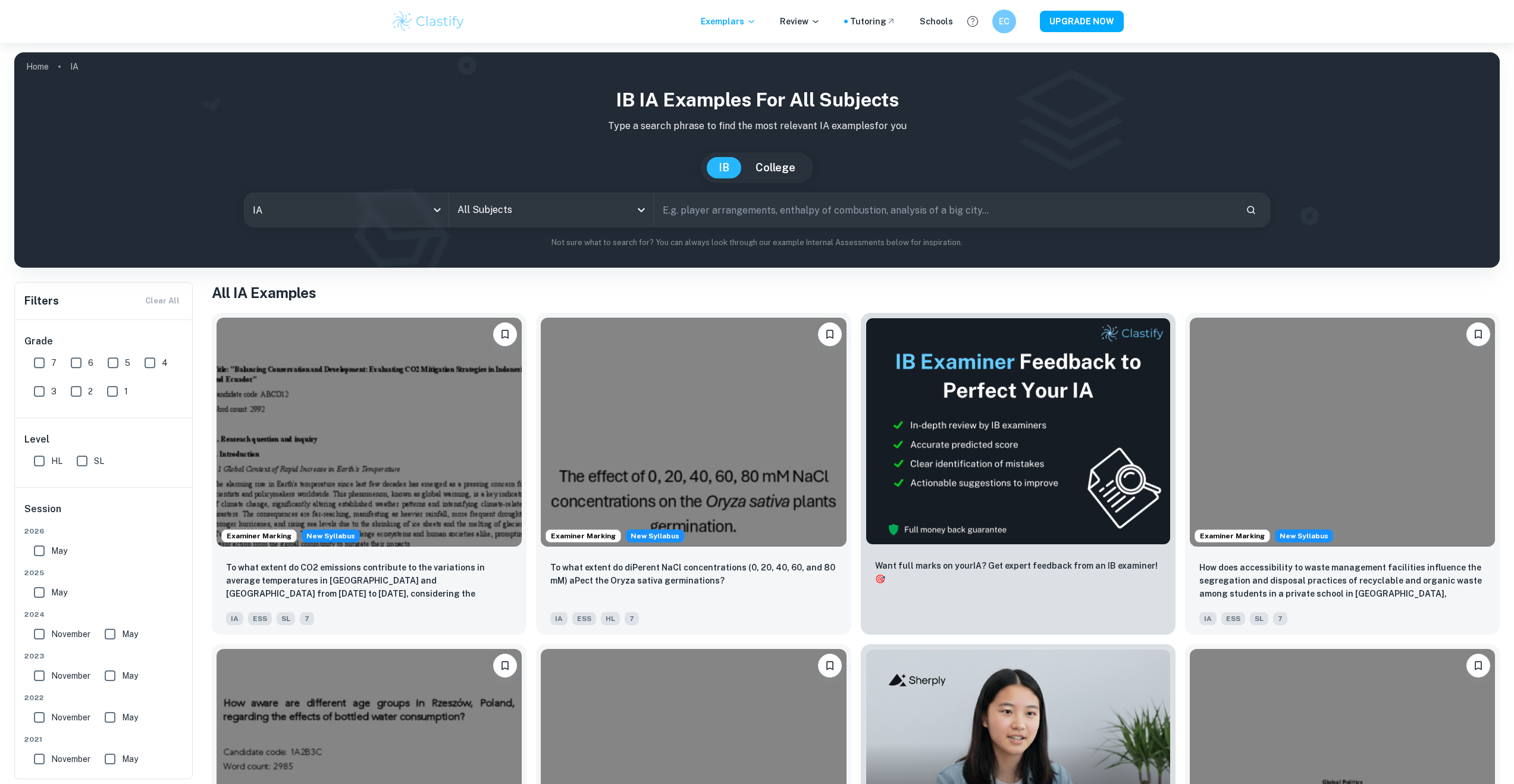
click at [515, 197] on div "All Subjects" at bounding box center [551, 210] width 205 height 33
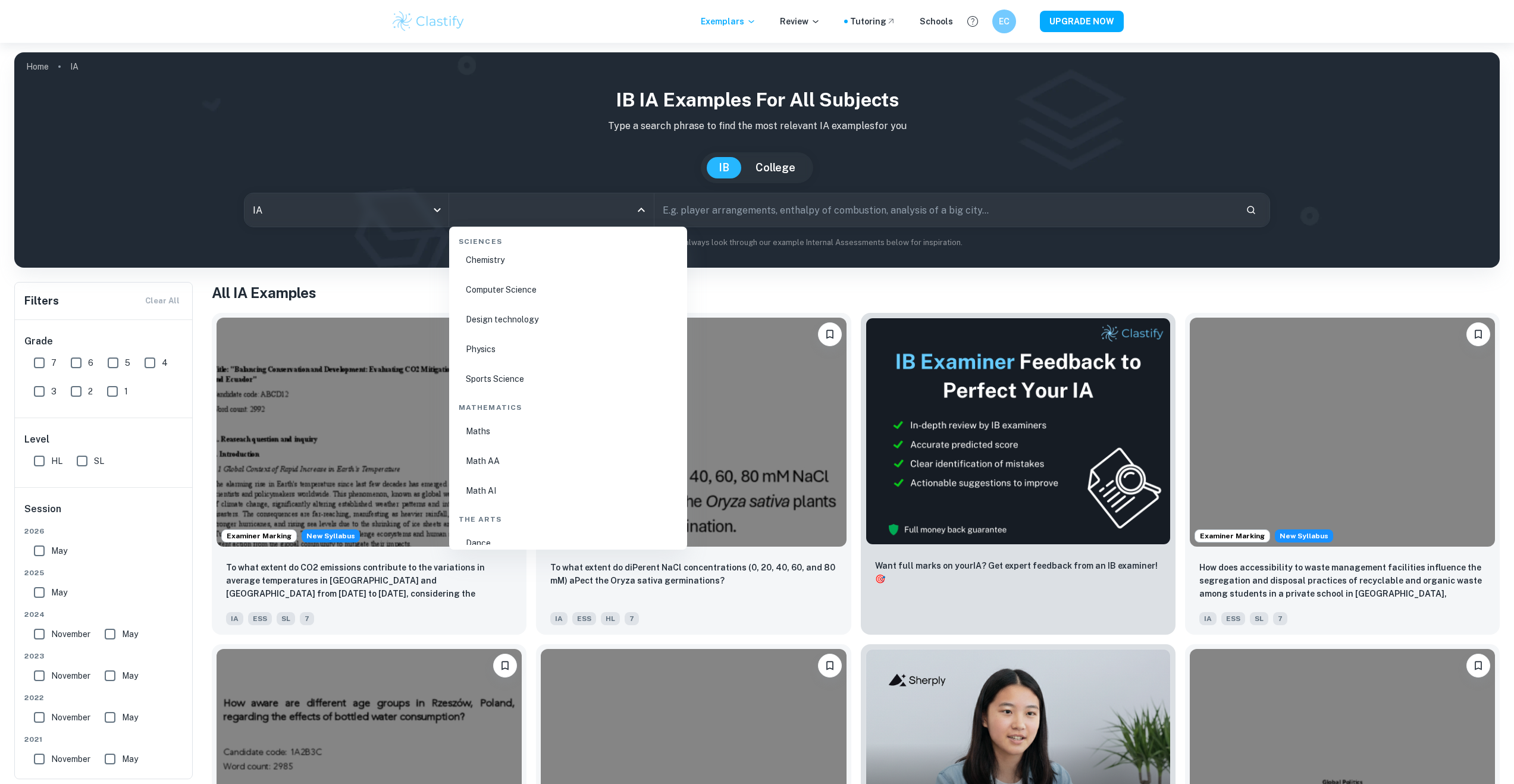
scroll to position [1891, 0]
click at [501, 270] on li "Chemistry" at bounding box center [568, 260] width 228 height 27
type input "Chemistry"
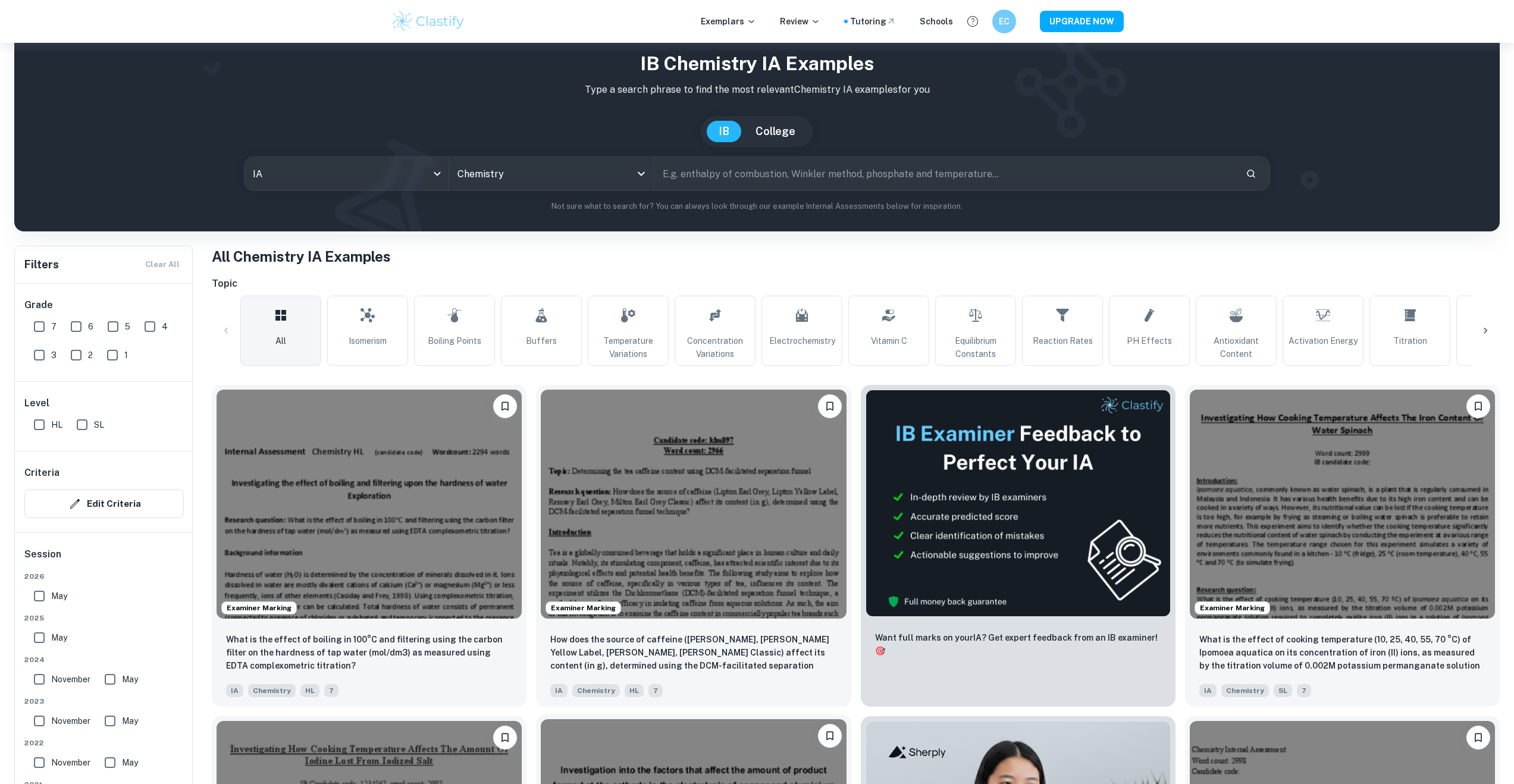
scroll to position [184, 0]
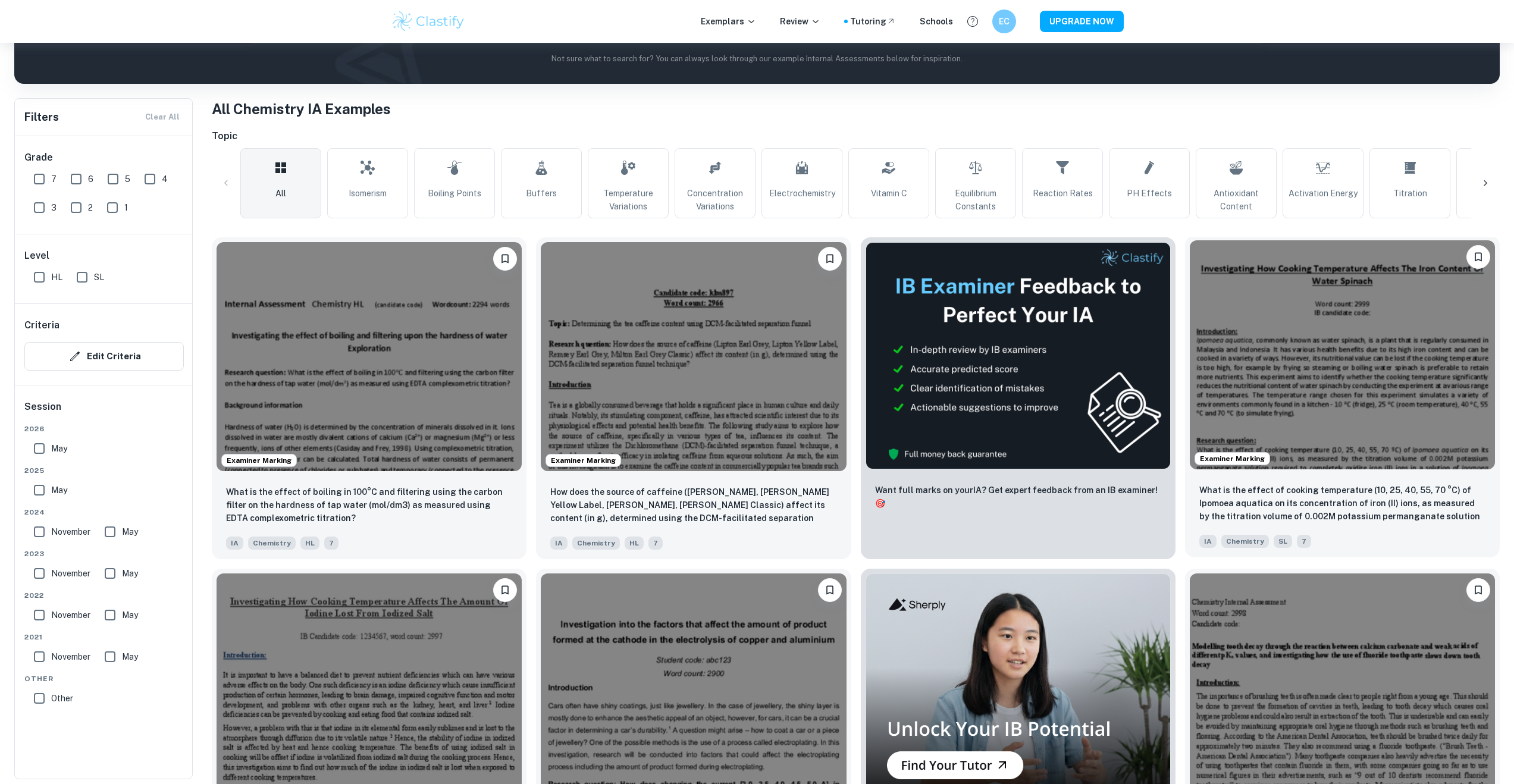
click at [1298, 399] on img at bounding box center [1342, 354] width 305 height 229
